Goal: Complete application form

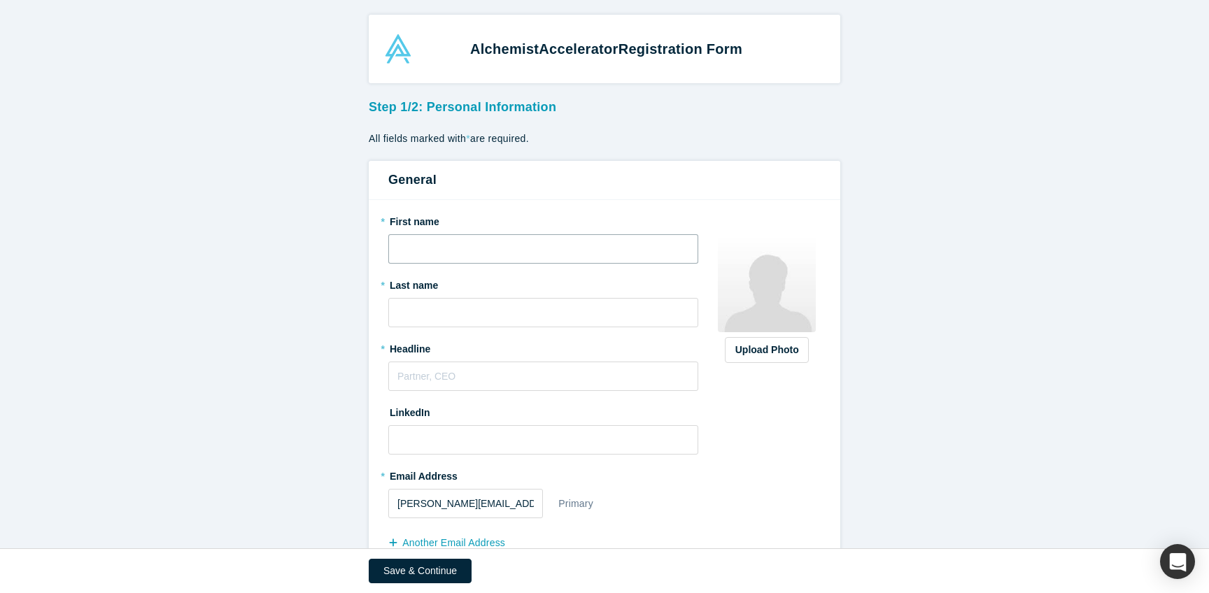
click at [388, 264] on input "text" at bounding box center [543, 248] width 310 height 29
type input "[PERSON_NAME]"
click at [394, 327] on input "text" at bounding box center [543, 312] width 310 height 29
type input "Philips"
click at [409, 391] on input "text" at bounding box center [543, 376] width 310 height 29
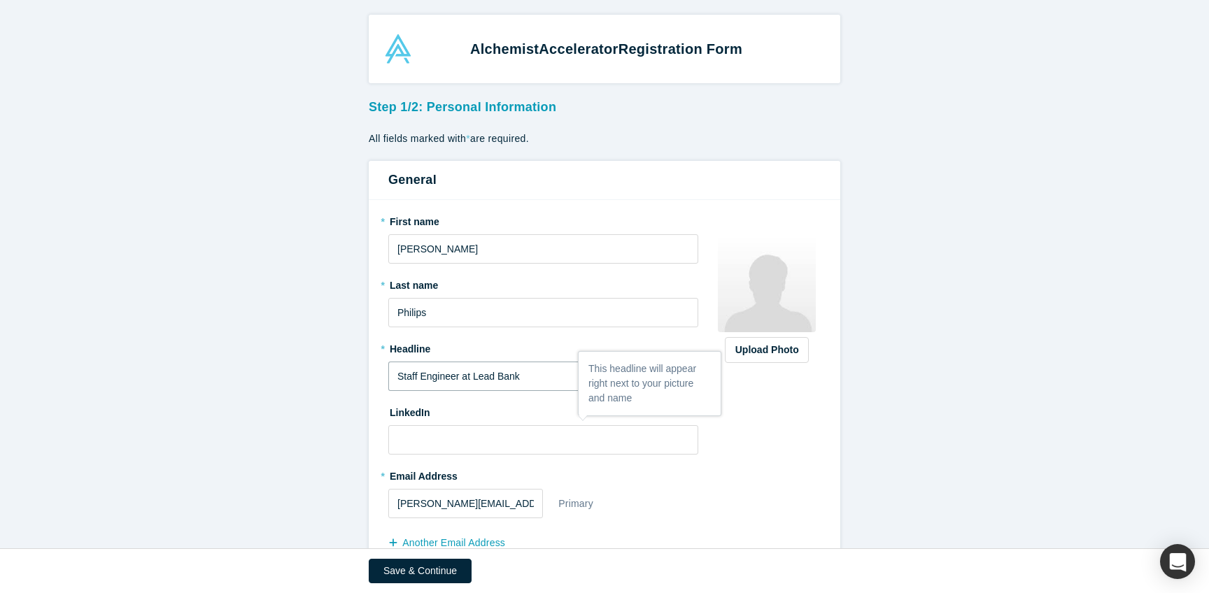
scroll to position [118, 0]
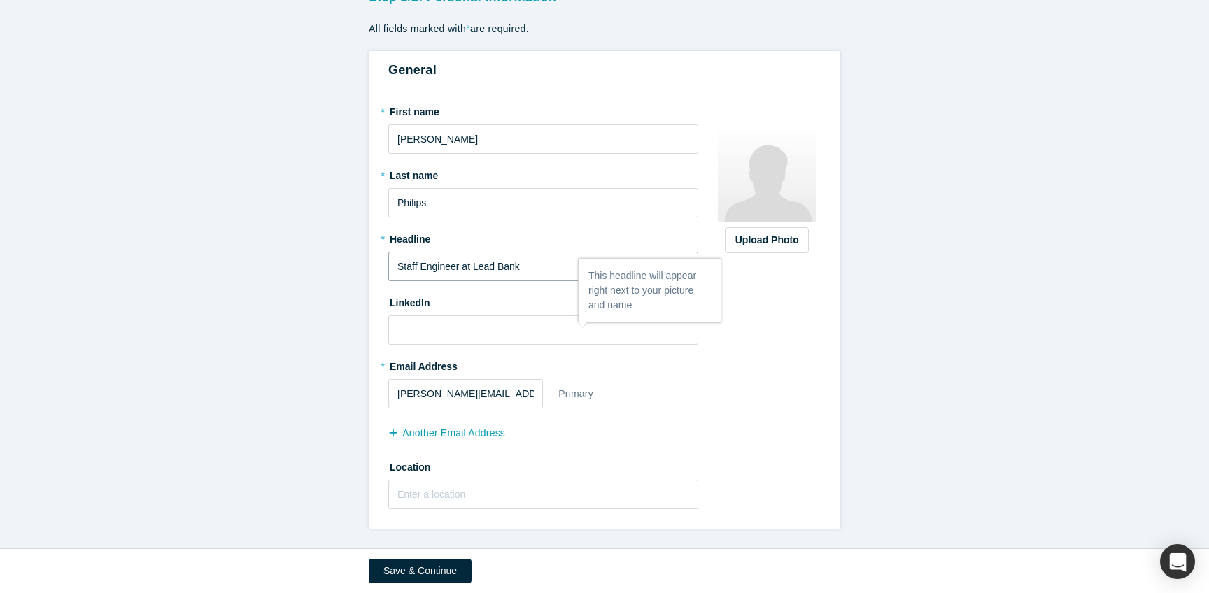
type input "Staff Engineer at Lead Bank"
click at [494, 345] on input at bounding box center [543, 330] width 310 height 29
paste input "[URL][DOMAIN_NAME]"
type input "[URL][DOMAIN_NAME]"
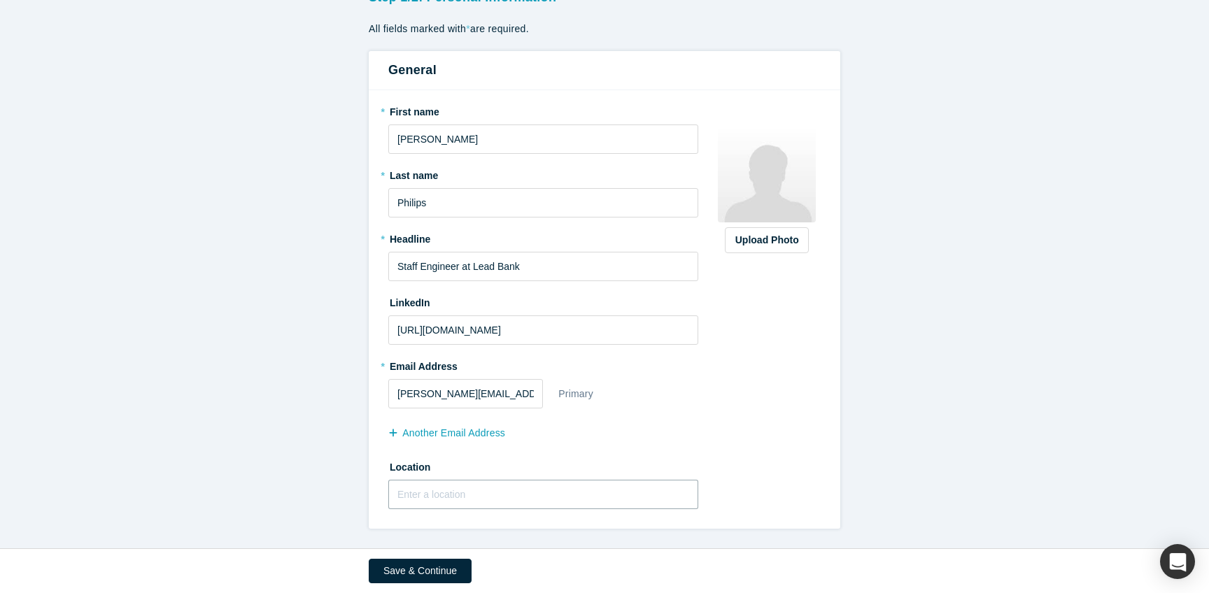
click at [469, 480] on input "text" at bounding box center [543, 494] width 310 height 29
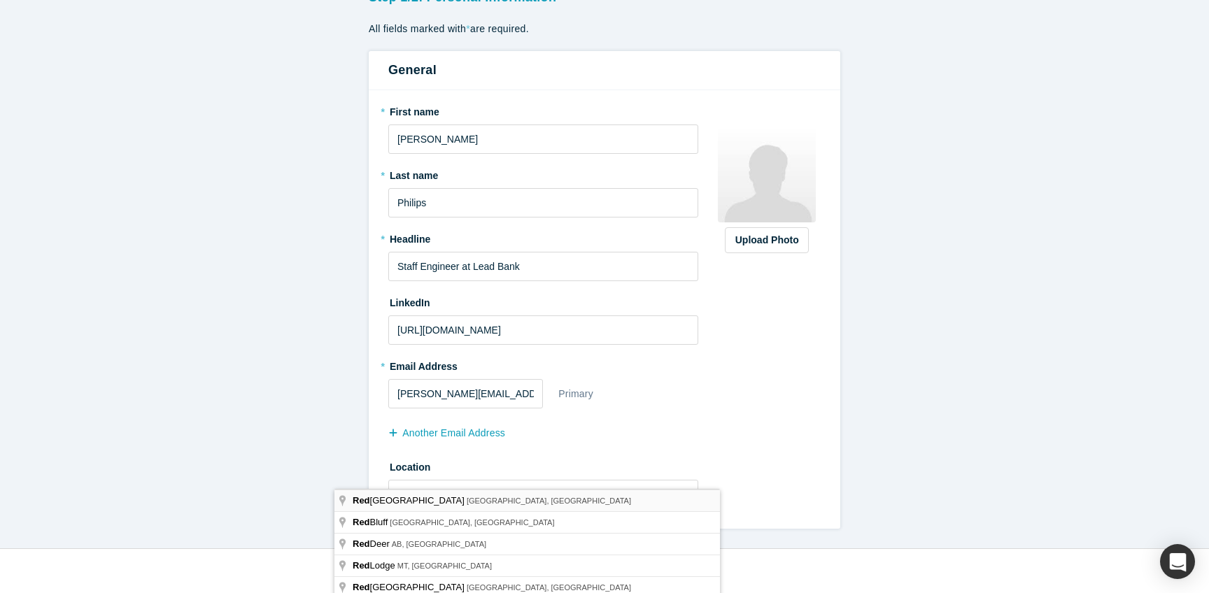
type input "[GEOGRAPHIC_DATA], [GEOGRAPHIC_DATA], [GEOGRAPHIC_DATA]"
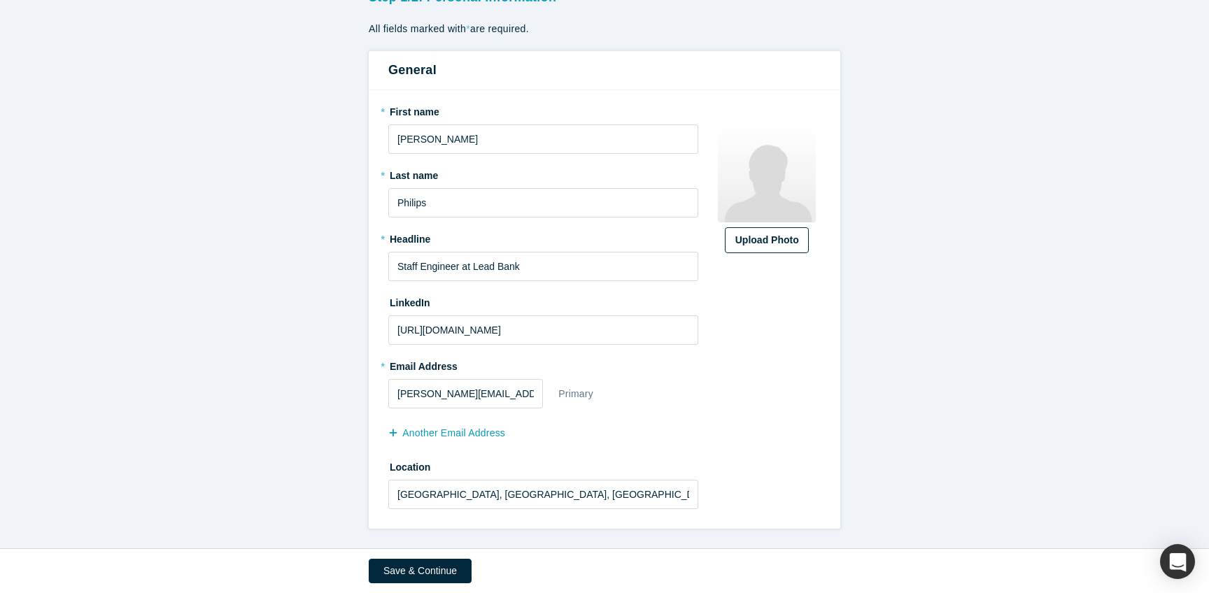
click at [809, 227] on label "Upload Photo" at bounding box center [767, 240] width 84 height 26
click at [0, 0] on input "Upload Photo" at bounding box center [0, 0] width 0 height 0
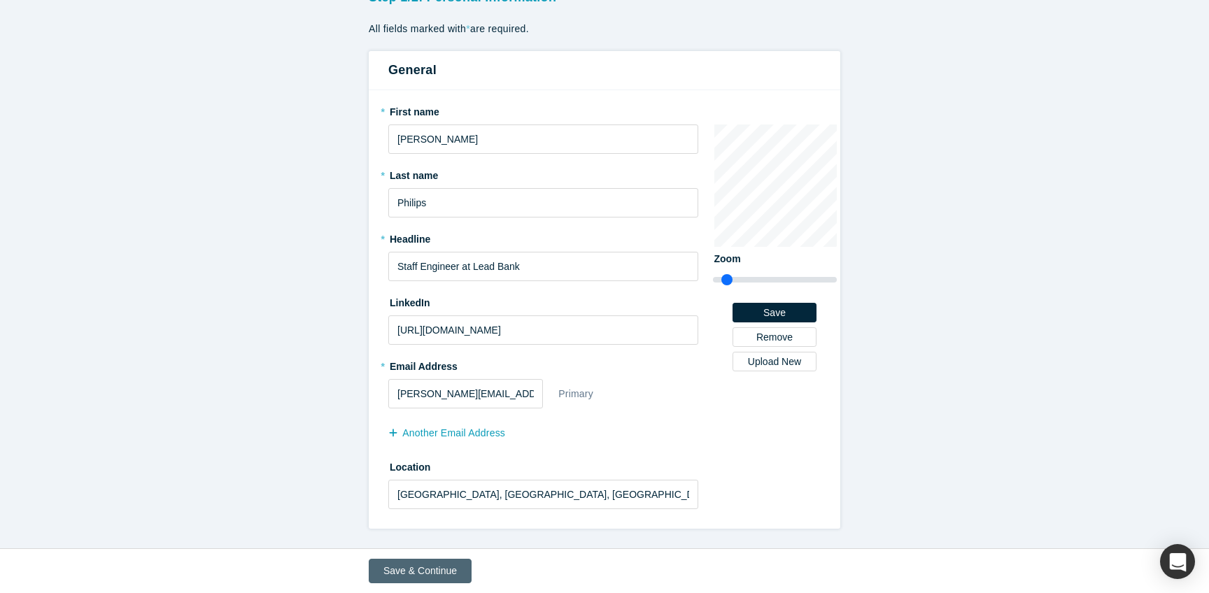
click at [379, 562] on button "Save & Continue" at bounding box center [420, 571] width 103 height 24
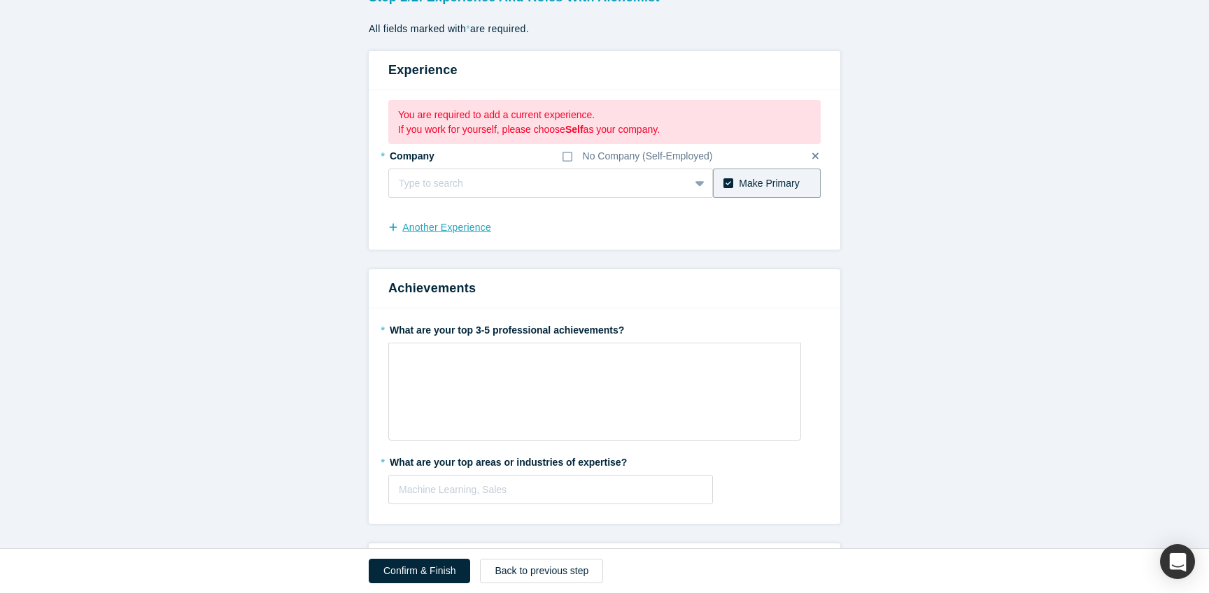
scroll to position [169, 0]
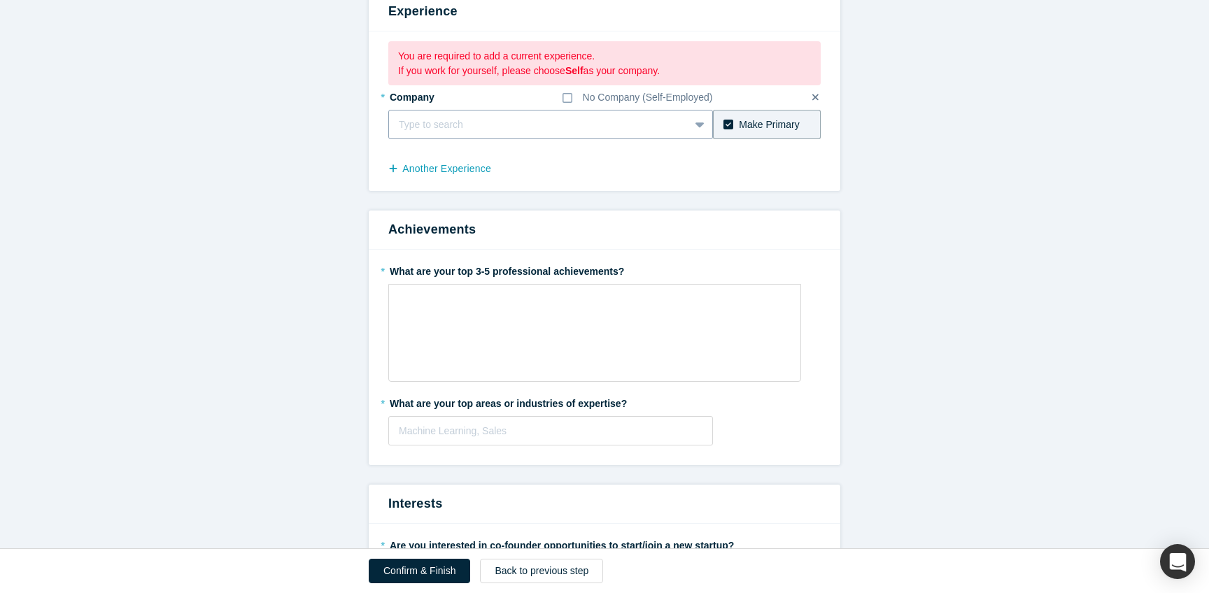
click at [510, 134] on div at bounding box center [539, 124] width 281 height 17
type input "l"
type input "Lead Bank"
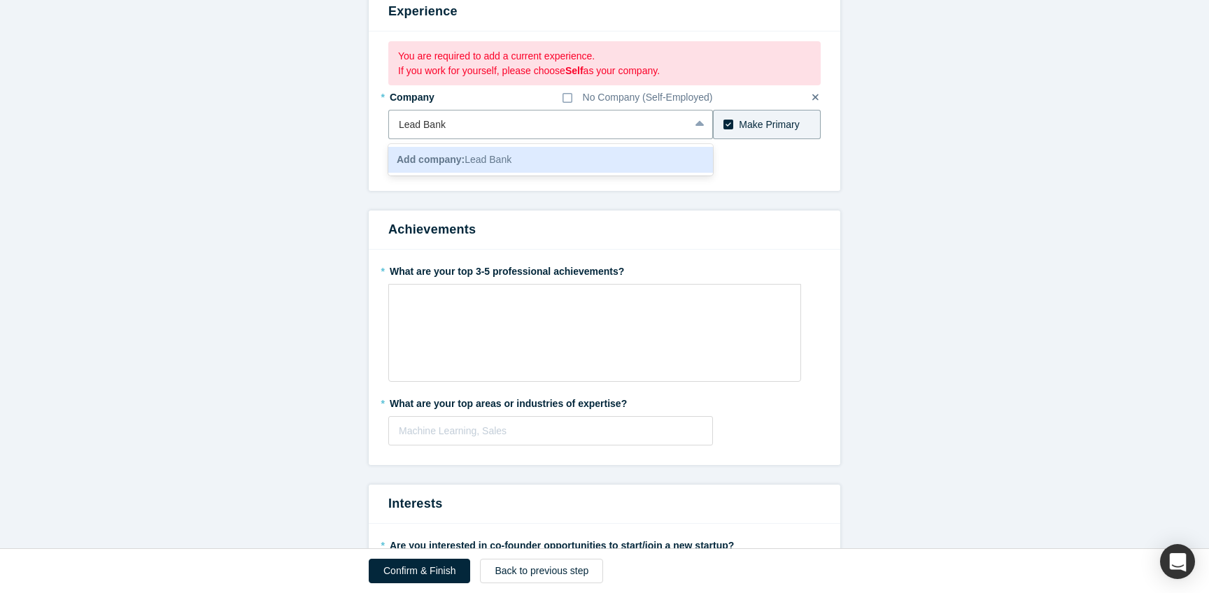
click at [488, 165] on span "Add company: Lead Bank" at bounding box center [454, 159] width 115 height 11
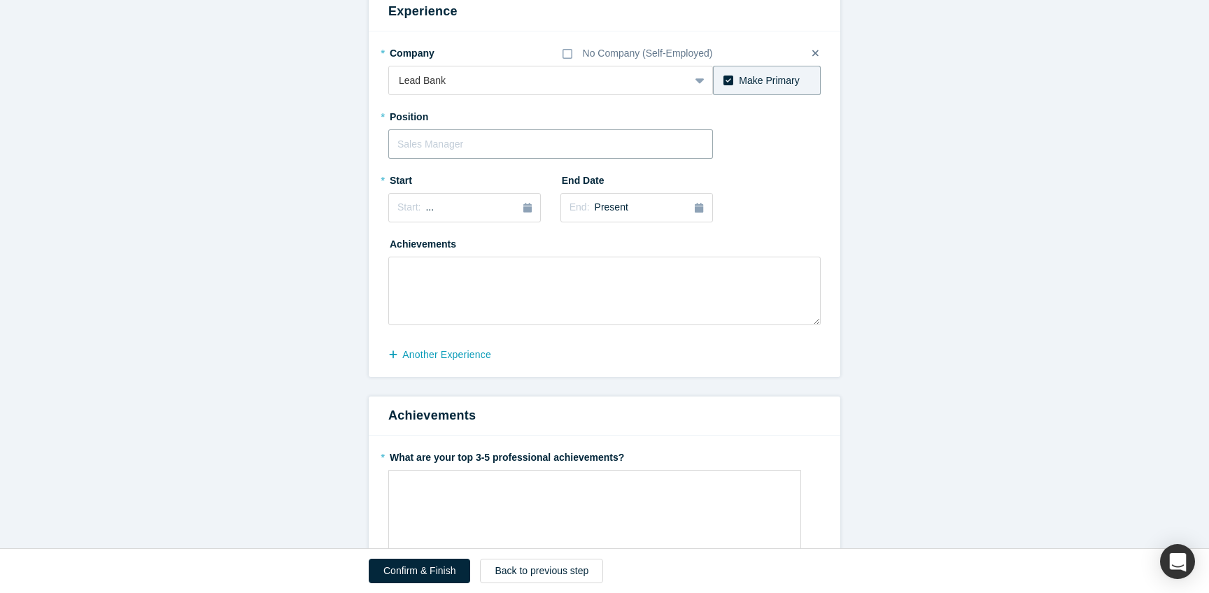
click at [540, 159] on input "text" at bounding box center [550, 143] width 325 height 29
type input "Staff Engineer at Lead Bank"
click at [388, 232] on div "* Start Start: ..." at bounding box center [464, 201] width 153 height 64
click at [425, 213] on span "..." at bounding box center [429, 207] width 8 height 11
click at [395, 364] on div "[DATE]" at bounding box center [417, 356] width 45 height 15
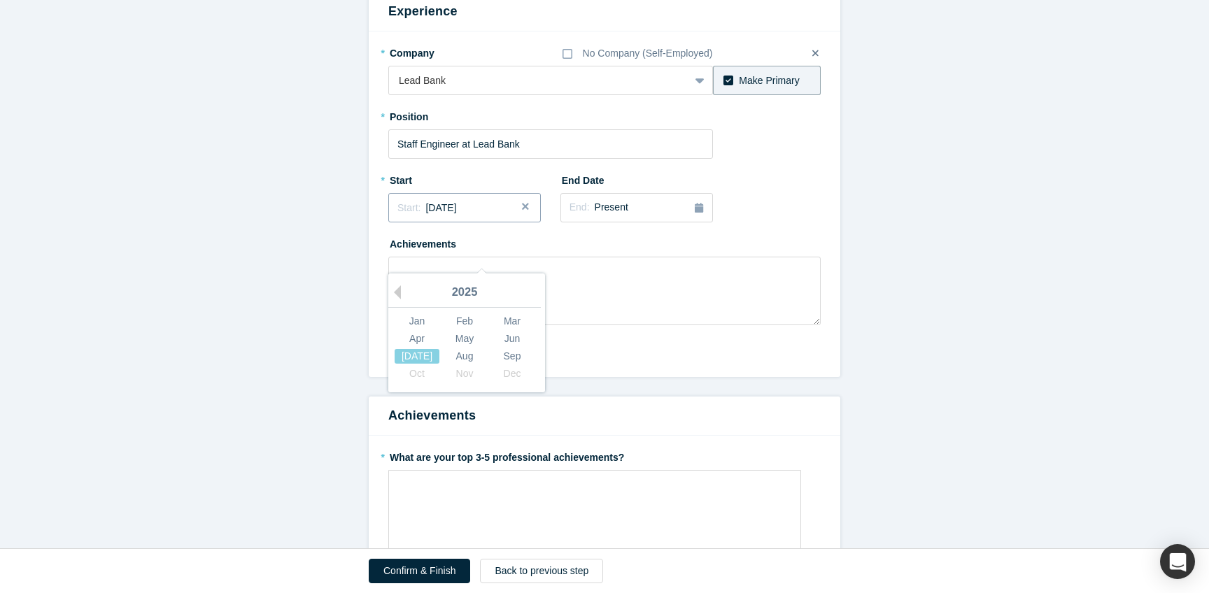
click at [425, 213] on span "[DATE]" at bounding box center [440, 207] width 31 height 11
click at [424, 308] on div "2025" at bounding box center [464, 292] width 153 height 29
click at [387, 299] on button "Previous Year" at bounding box center [394, 292] width 14 height 14
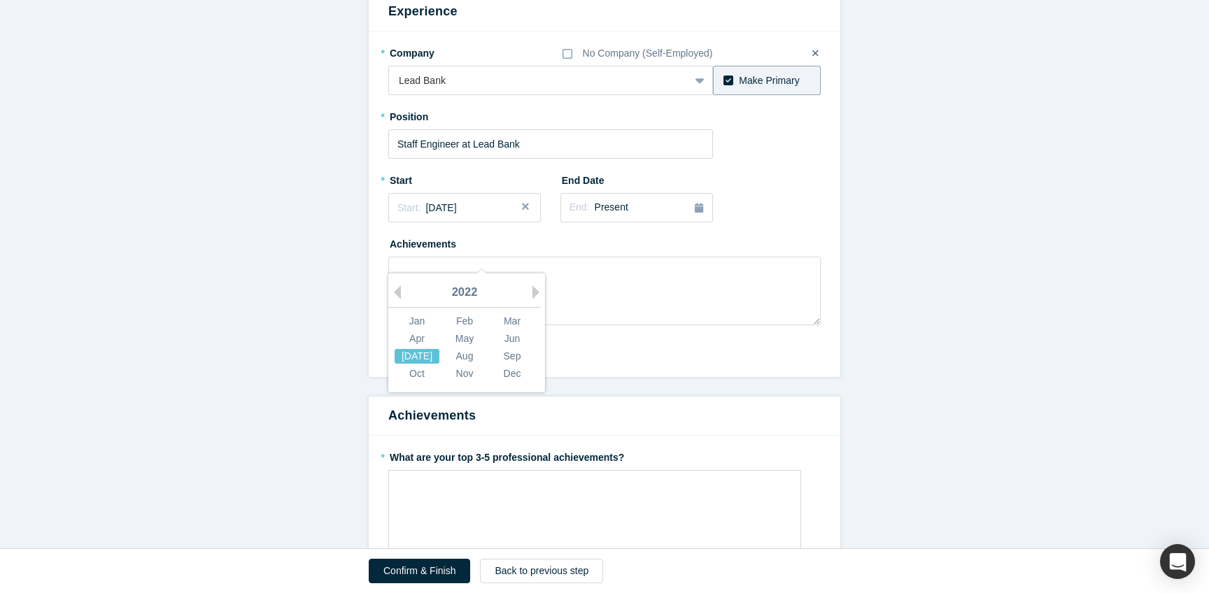
click at [395, 364] on div "[DATE]" at bounding box center [417, 356] width 45 height 15
click at [456, 325] on textarea at bounding box center [604, 291] width 432 height 69
paste textarea "Loremi Dolo Sita co a elitsedd eiusmodt inc utlabo etdol mag aliq enim 1 ad 92 …"
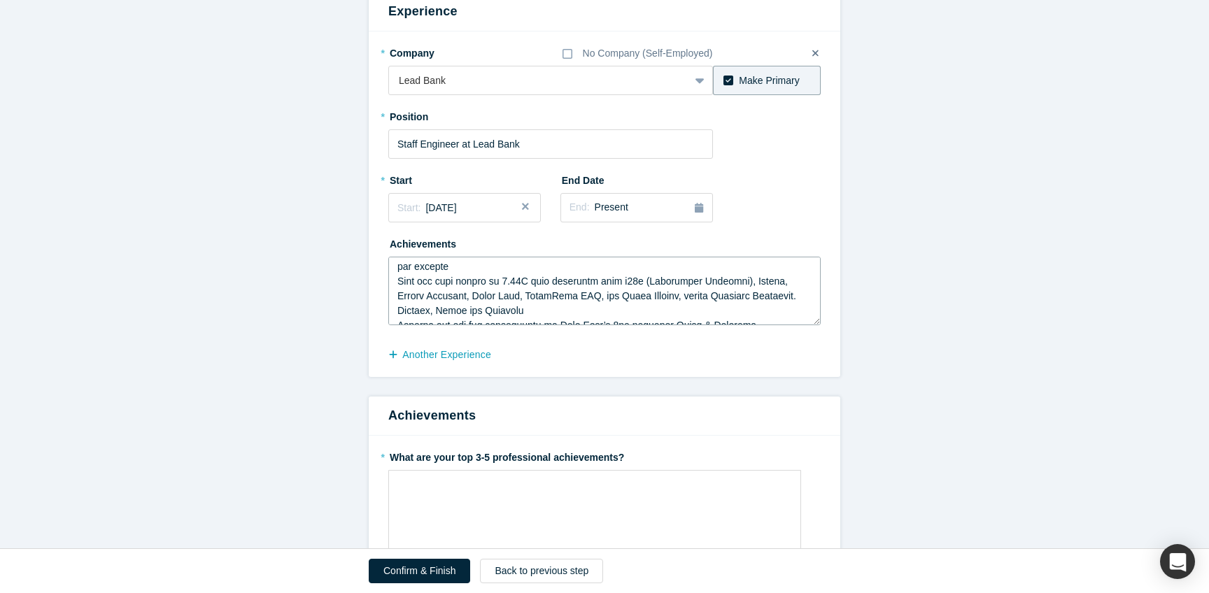
scroll to position [0, 0]
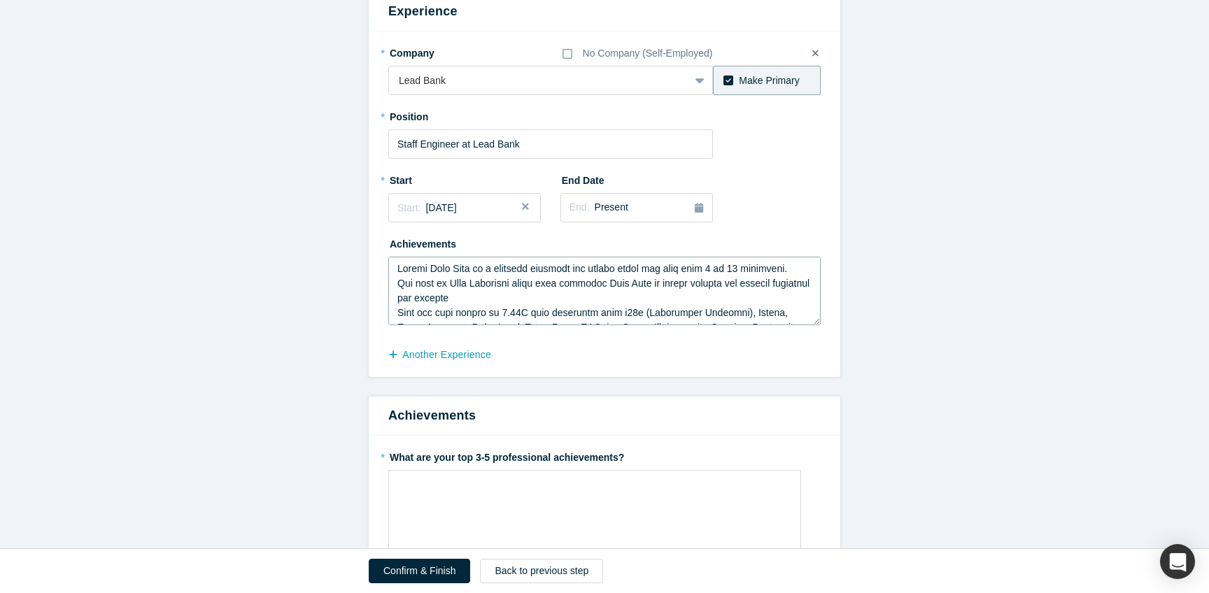
click at [388, 325] on textarea at bounding box center [604, 291] width 432 height 69
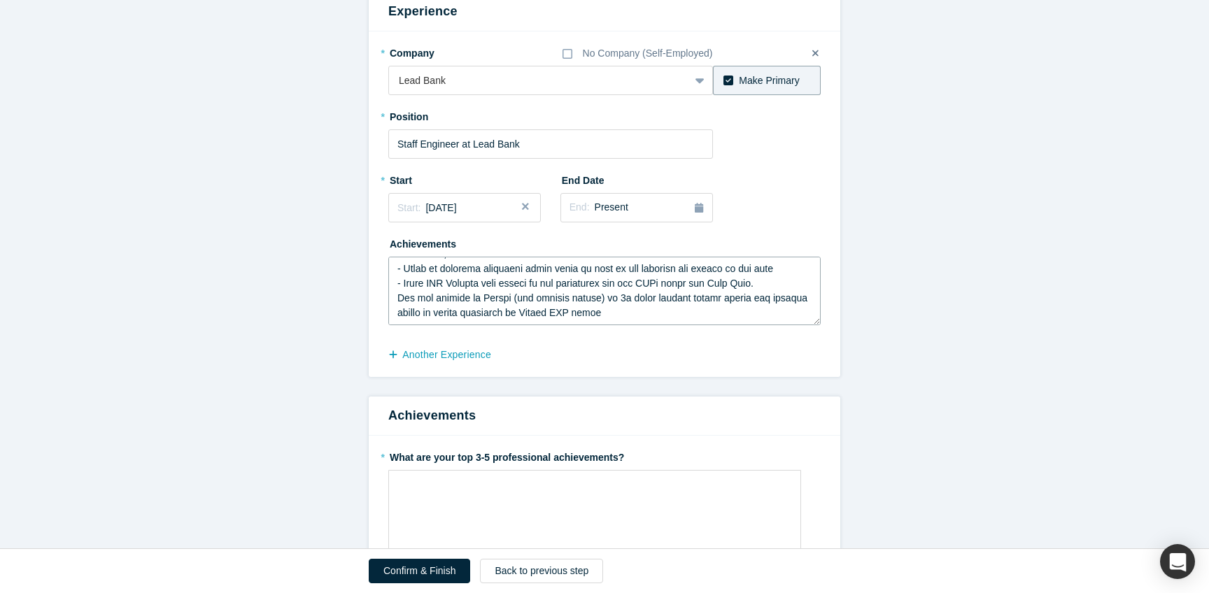
scroll to position [330, 0]
click at [388, 325] on textarea at bounding box center [604, 291] width 432 height 69
drag, startPoint x: 587, startPoint y: 399, endPoint x: 487, endPoint y: 393, distance: 100.3
click at [487, 325] on textarea at bounding box center [604, 291] width 432 height 69
type textarea "- Loremi Dolo Sita co a elitsedd eiusmodt inc utlabo etdol mag aliq enim 6 ad 2…"
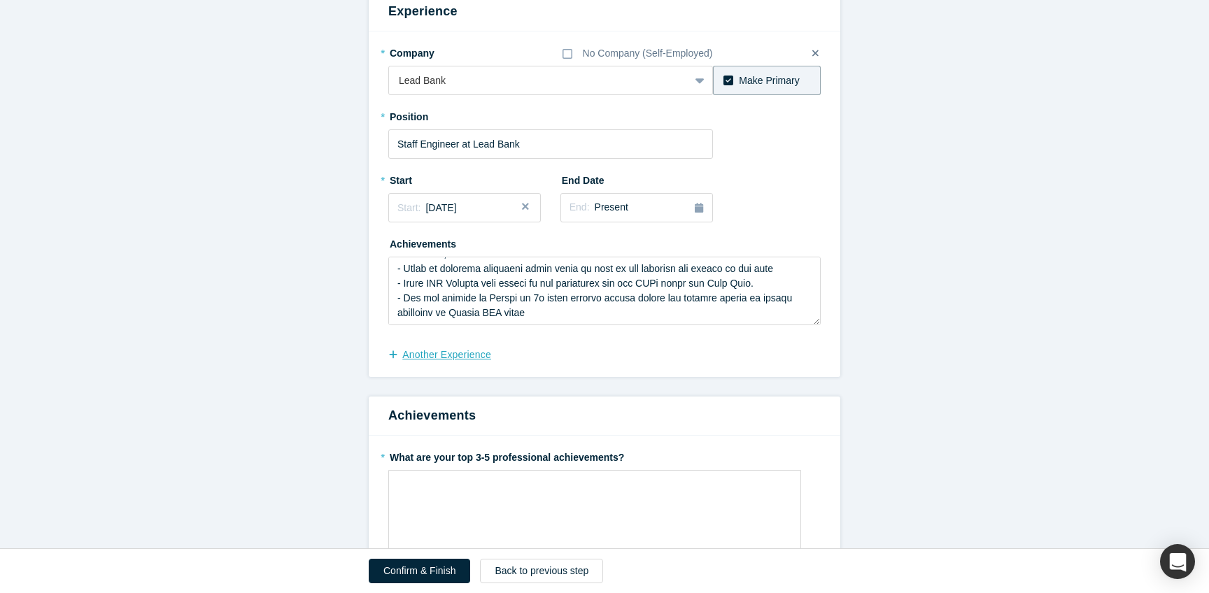
click at [390, 367] on button "another Experience" at bounding box center [447, 355] width 118 height 24
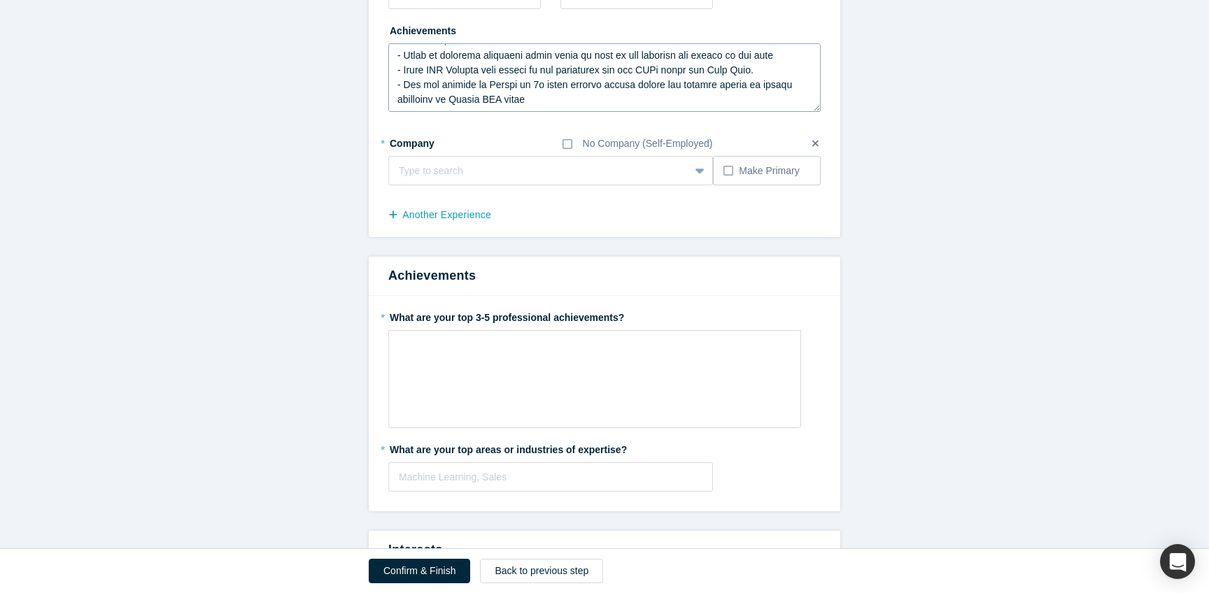
scroll to position [427, 0]
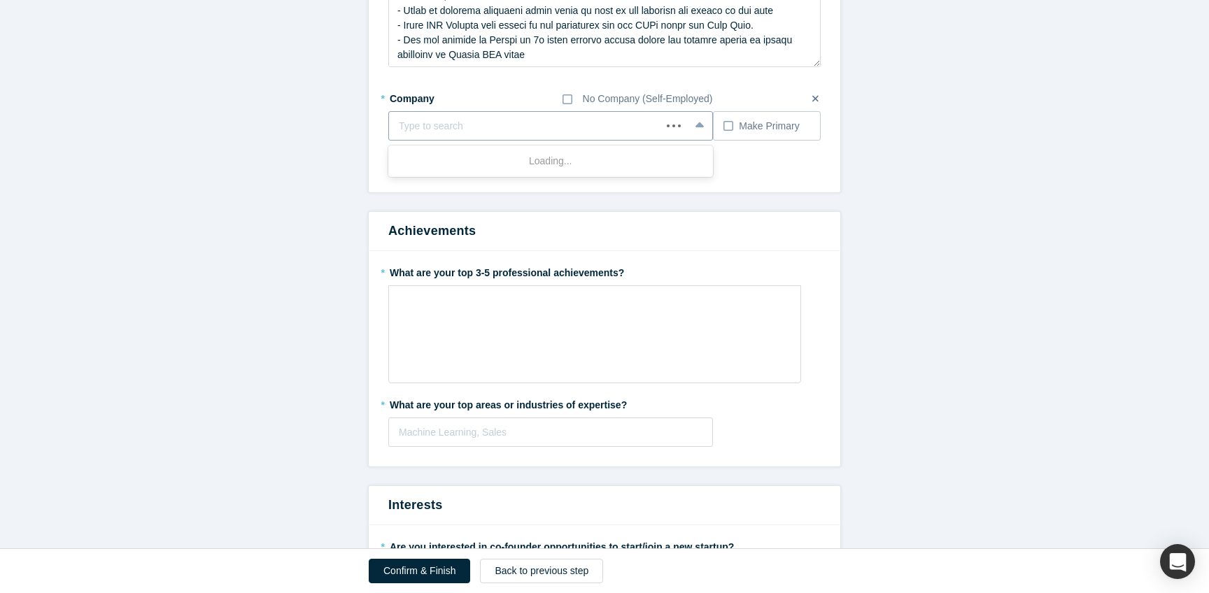
click at [416, 135] on div at bounding box center [525, 126] width 253 height 17
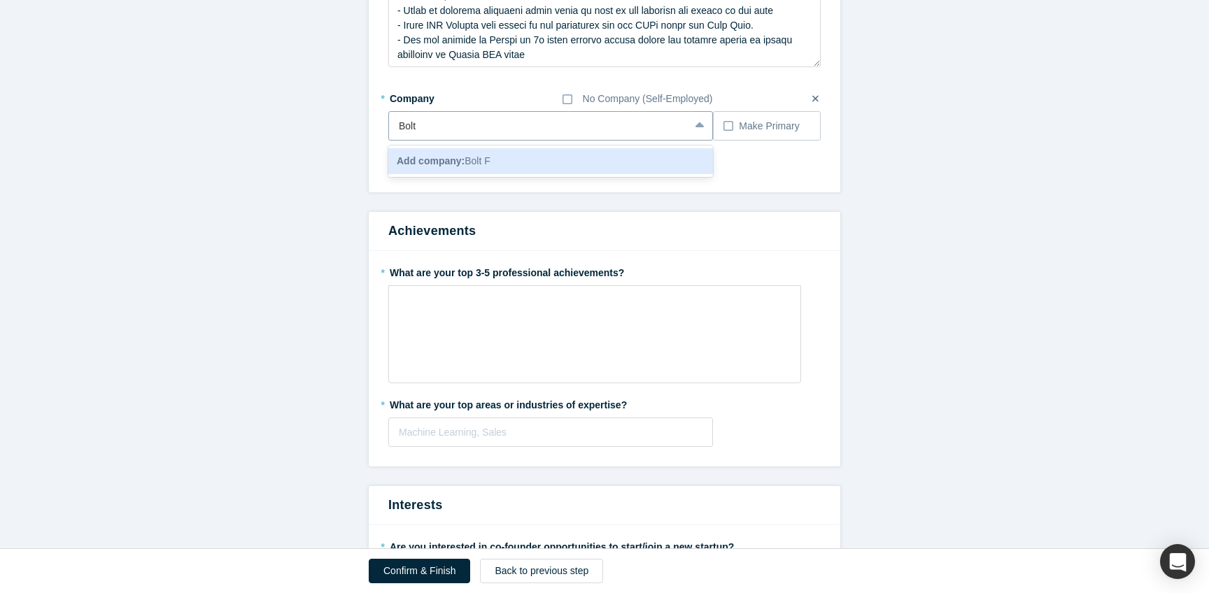
type input "Bolt"
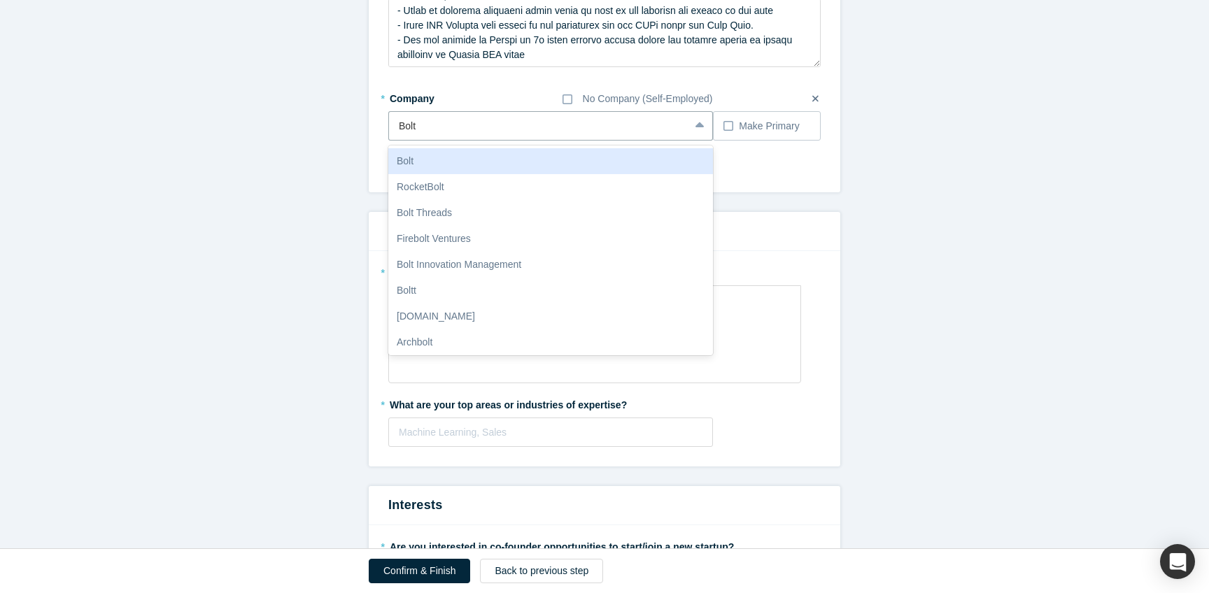
click at [439, 174] on div "Bolt" at bounding box center [550, 161] width 325 height 26
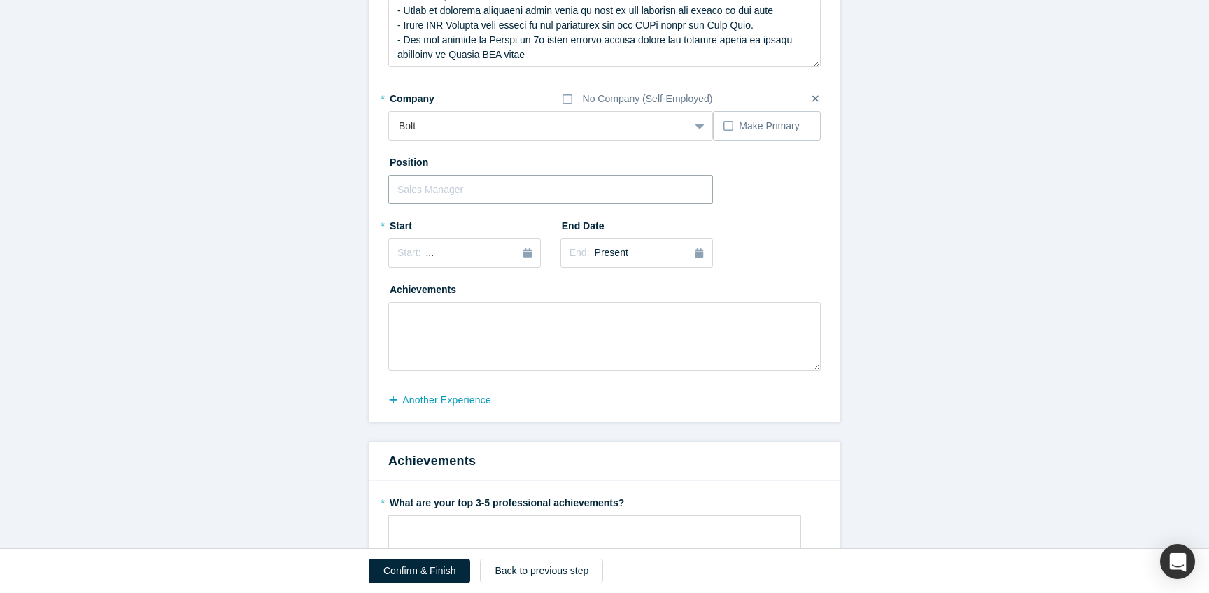
click at [398, 204] on input "text" at bounding box center [550, 189] width 325 height 29
type input "Senior Software Engineer"
click at [397, 261] on div "Start: ..." at bounding box center [415, 253] width 36 height 15
click at [490, 195] on div "Jun" at bounding box center [512, 188] width 45 height 15
click at [425, 259] on span "[DATE]" at bounding box center [440, 253] width 31 height 11
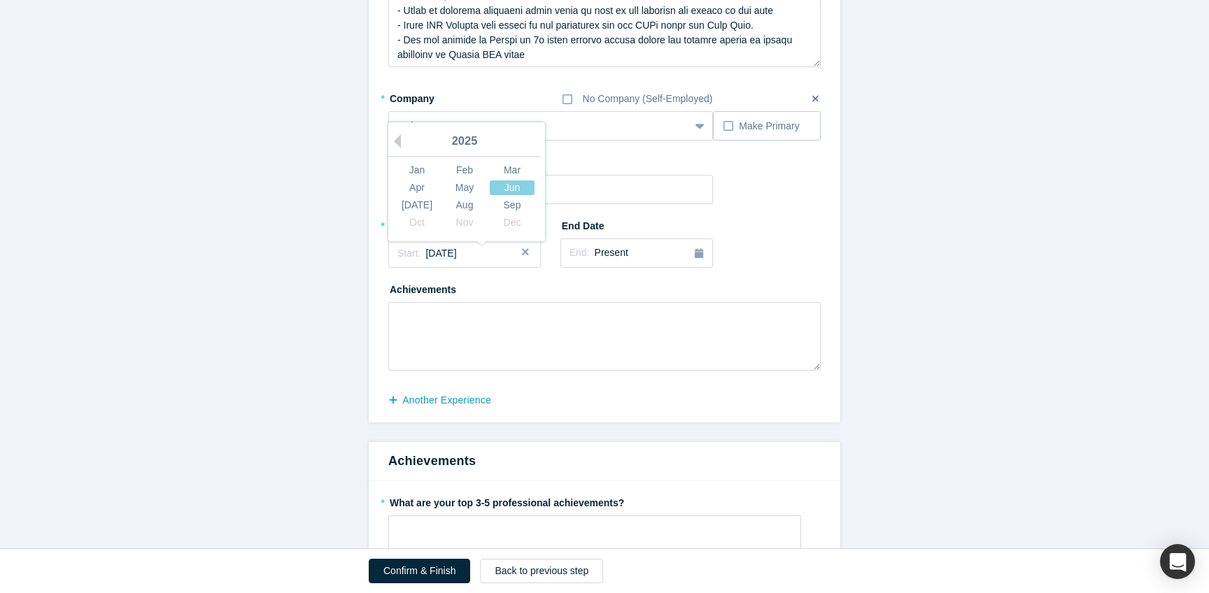
click at [388, 157] on div "2025" at bounding box center [464, 141] width 153 height 29
click at [387, 148] on button "Previous Year" at bounding box center [394, 141] width 14 height 14
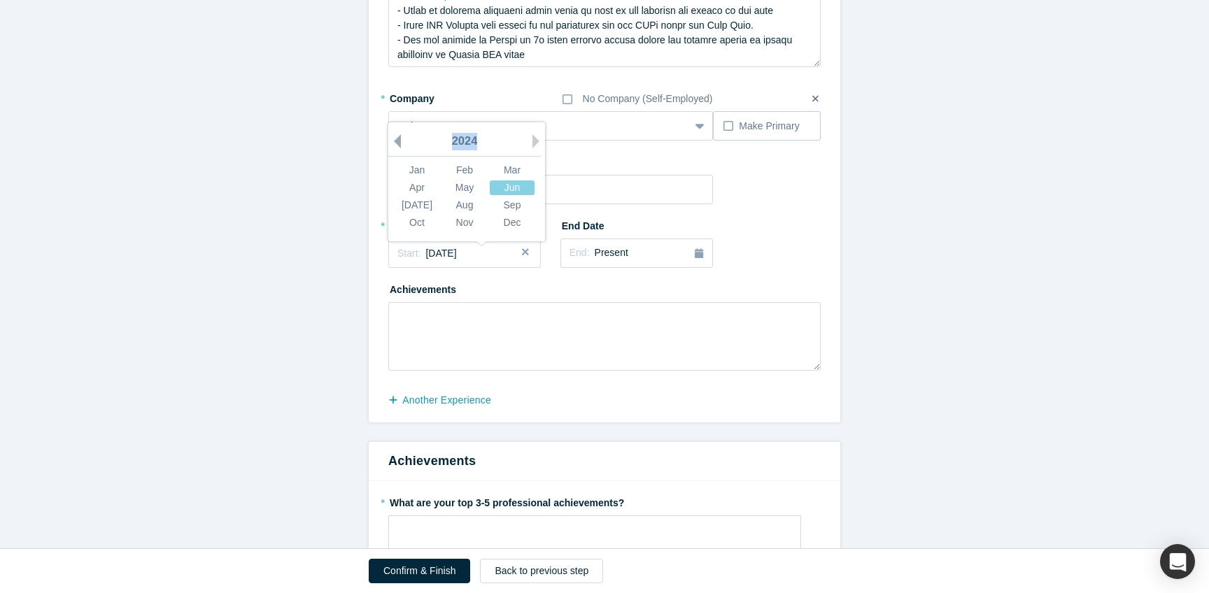
click at [387, 148] on button "Previous Year" at bounding box center [394, 141] width 14 height 14
click at [491, 195] on div "Jun" at bounding box center [512, 188] width 45 height 15
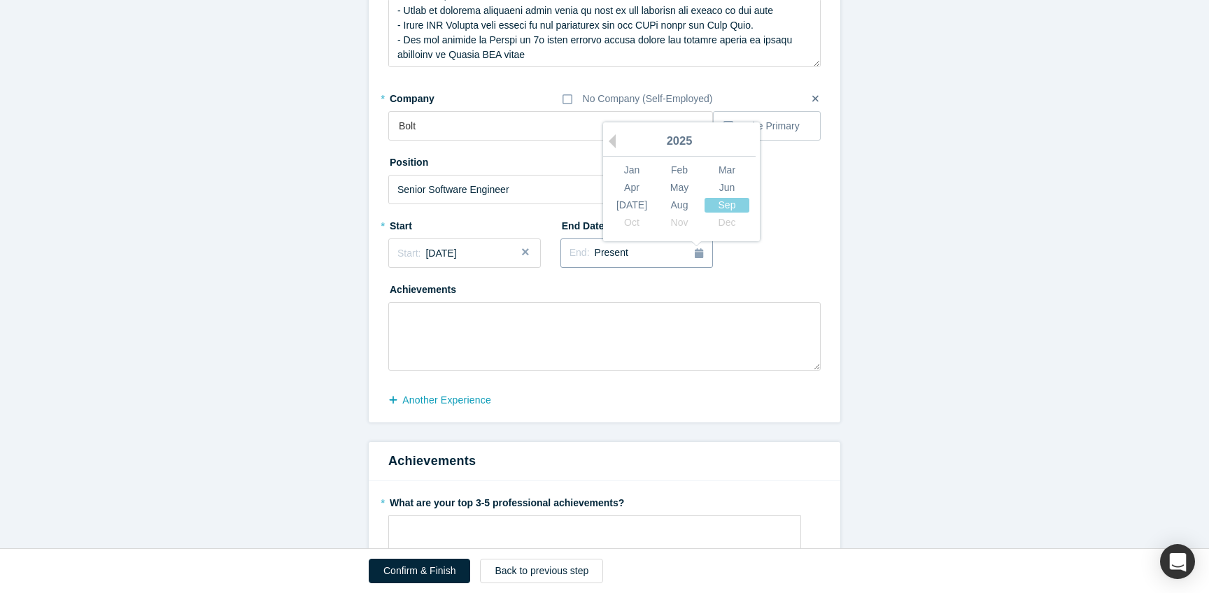
click at [602, 258] on span "Present" at bounding box center [612, 252] width 34 height 11
click at [609, 213] on div "[DATE]" at bounding box center [631, 205] width 45 height 15
click at [626, 259] on span "[DATE]" at bounding box center [610, 253] width 31 height 11
click at [602, 148] on button "Previous Year" at bounding box center [609, 141] width 14 height 14
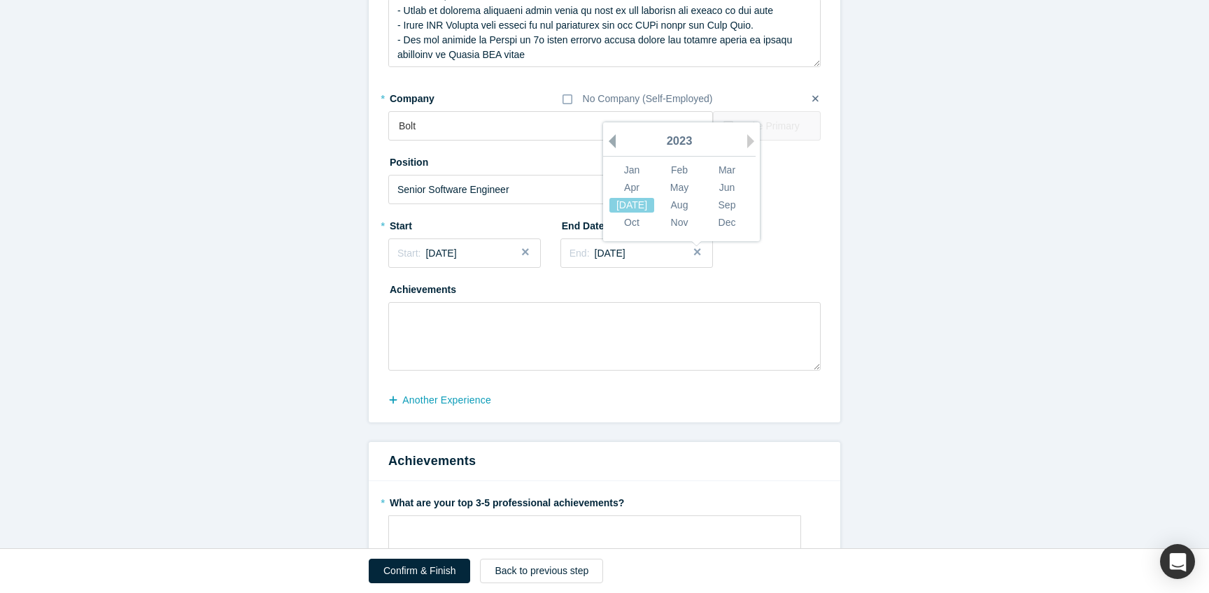
click at [602, 148] on button "Previous Year" at bounding box center [609, 141] width 14 height 14
click at [747, 148] on button "Next Year" at bounding box center [754, 141] width 14 height 14
click at [458, 371] on div "Achievements" at bounding box center [604, 324] width 432 height 93
